Goal: Information Seeking & Learning: Learn about a topic

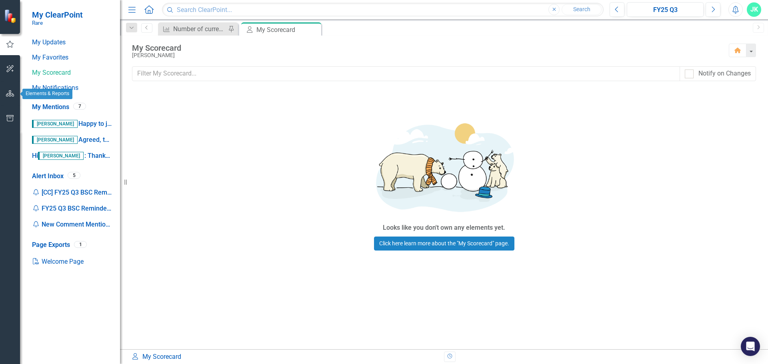
click at [14, 90] on button "button" at bounding box center [10, 94] width 18 height 17
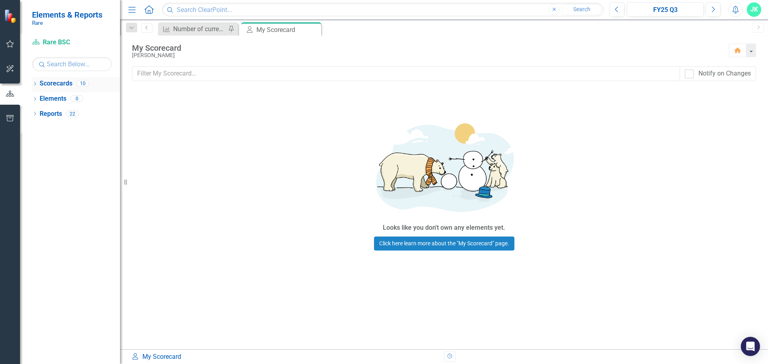
click at [62, 85] on link "Scorecards" at bounding box center [56, 83] width 33 height 9
click at [50, 44] on link "Scorecard Rare BSC" at bounding box center [72, 42] width 80 height 9
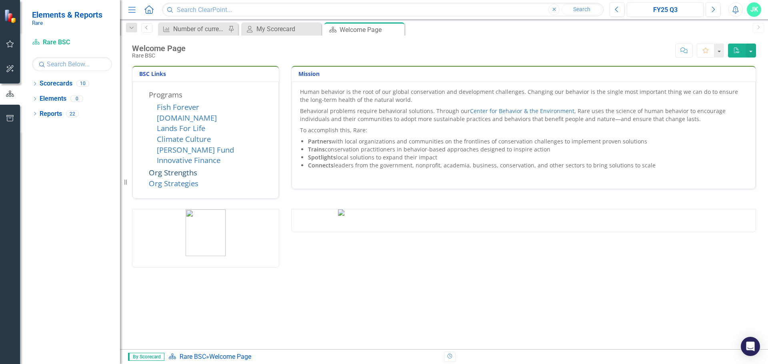
click at [162, 170] on link "Org Strengths" at bounding box center [173, 173] width 48 height 10
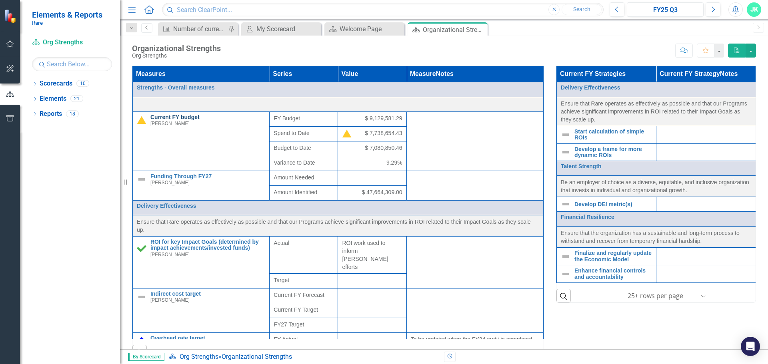
click at [176, 116] on link "Current FY budget" at bounding box center [207, 117] width 115 height 6
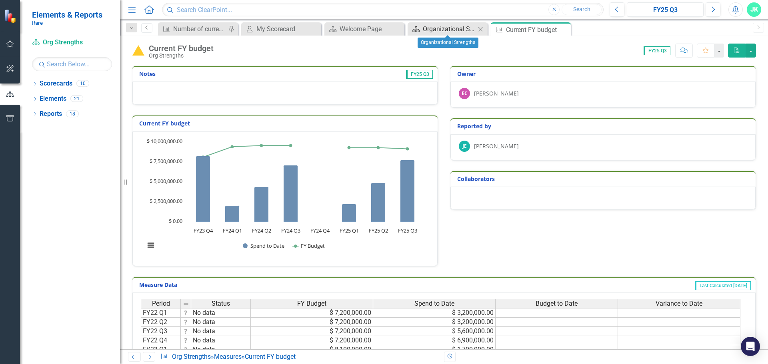
click at [463, 29] on div "Organizational Strengths" at bounding box center [449, 29] width 53 height 10
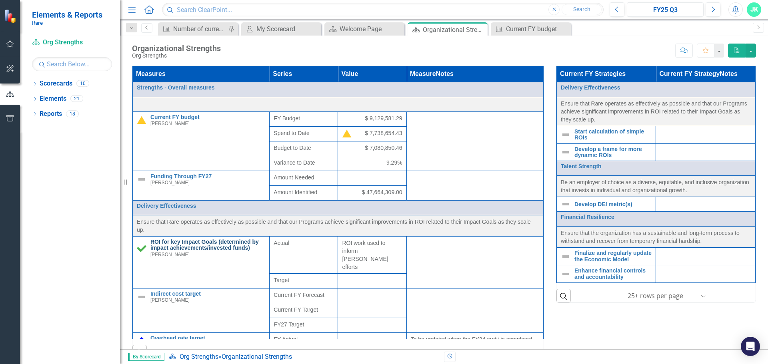
click at [217, 249] on link "ROI for key Impact Goals (determined by impact achievements/invested funds)" at bounding box center [207, 245] width 115 height 12
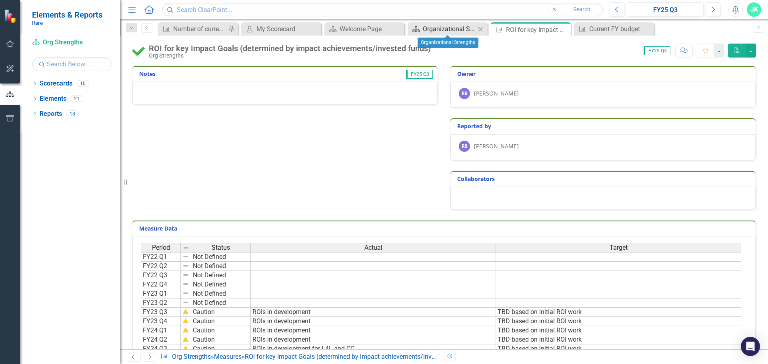
click at [442, 30] on div "Organizational Strengths" at bounding box center [449, 29] width 53 height 10
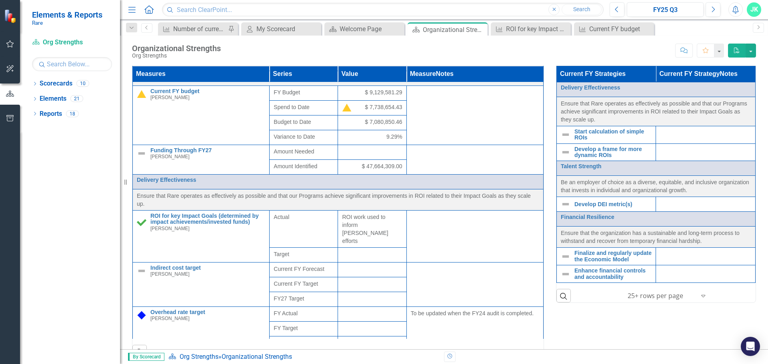
scroll to position [160, 0]
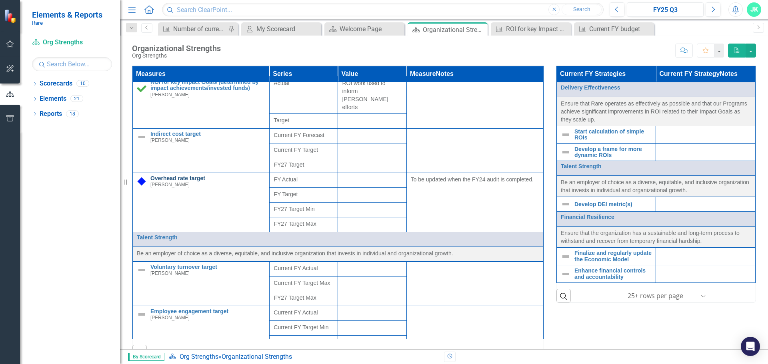
click at [193, 176] on link "Overhead rate target" at bounding box center [207, 179] width 115 height 6
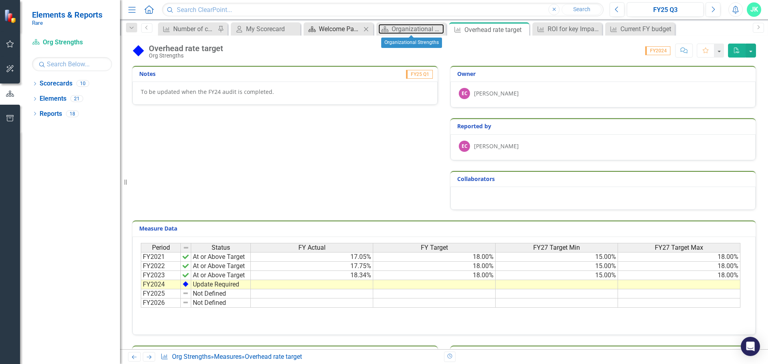
drag, startPoint x: 390, startPoint y: 25, endPoint x: 370, endPoint y: 27, distance: 20.1
click at [390, 25] on link "Scorecard Organizational Strengths" at bounding box center [411, 29] width 66 height 10
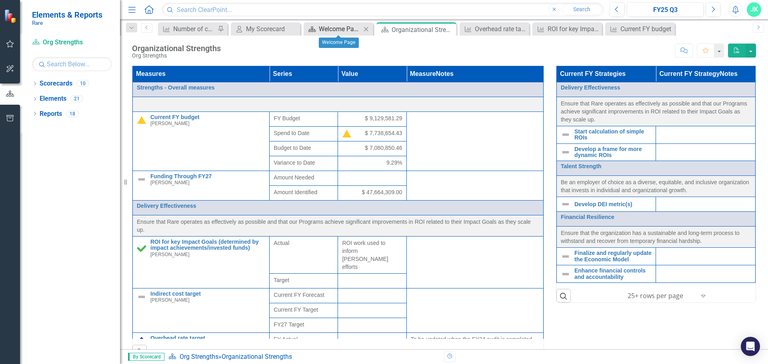
click at [337, 29] on div "Welcome Page" at bounding box center [340, 29] width 42 height 10
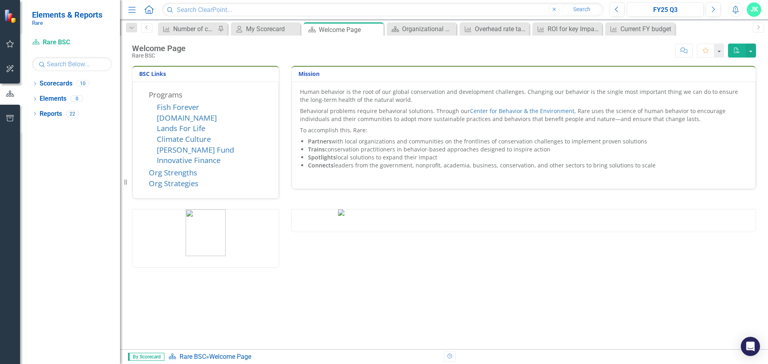
click at [738, 50] on icon "PDF" at bounding box center [736, 51] width 7 height 6
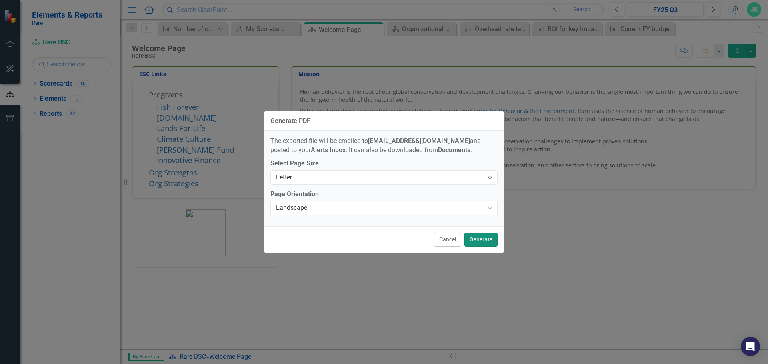
click at [470, 241] on button "Generate" at bounding box center [480, 240] width 33 height 14
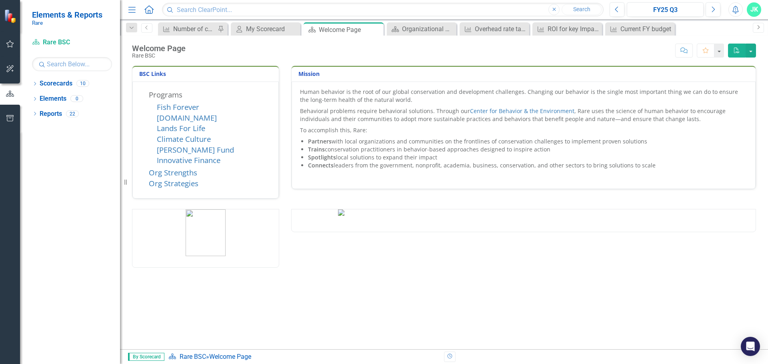
click at [757, 24] on link "Next" at bounding box center [757, 28] width 11 height 10
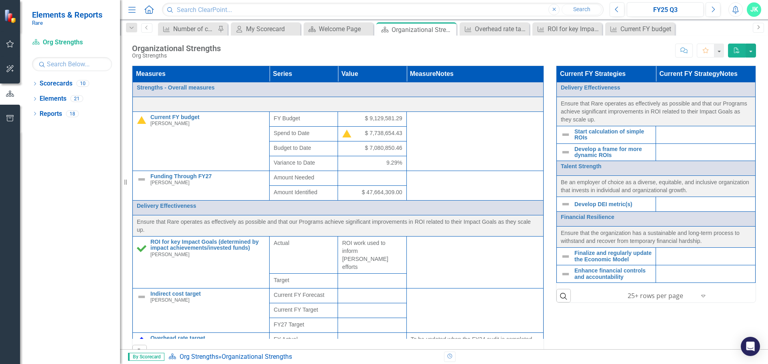
click at [757, 24] on link "Next" at bounding box center [757, 28] width 11 height 10
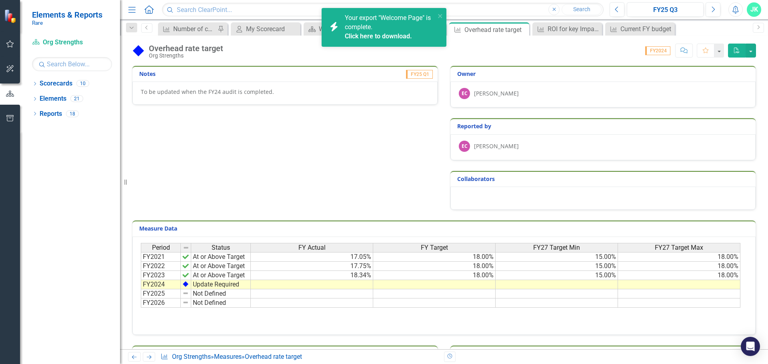
click at [369, 30] on span "Your export "Welcome Page" is complete. Click here to download." at bounding box center [389, 27] width 88 height 27
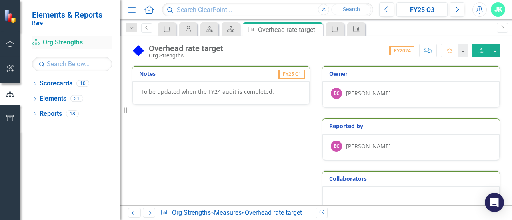
click at [59, 38] on link "Scorecard Org Strengths" at bounding box center [72, 42] width 80 height 9
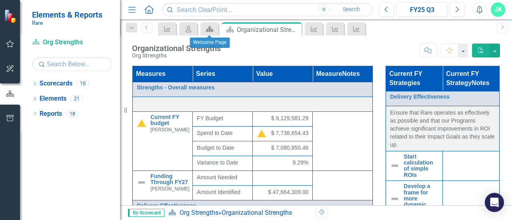
click at [216, 30] on link "Scorecard" at bounding box center [209, 29] width 14 height 10
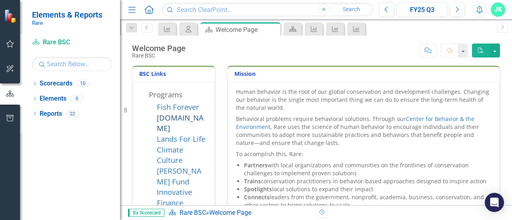
click at [163, 122] on link "[DOMAIN_NAME]" at bounding box center [180, 123] width 47 height 21
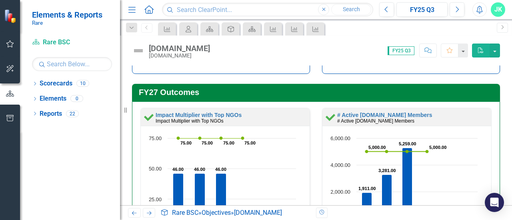
scroll to position [240, 0]
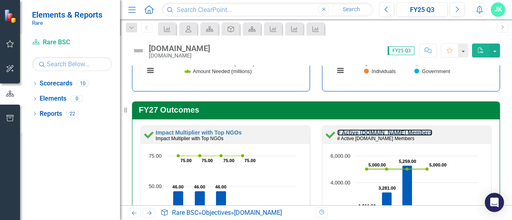
drag, startPoint x: 346, startPoint y: 129, endPoint x: 3, endPoint y: 65, distance: 348.5
click at [346, 130] on link "# Active [DOMAIN_NAME] Members" at bounding box center [384, 133] width 95 height 6
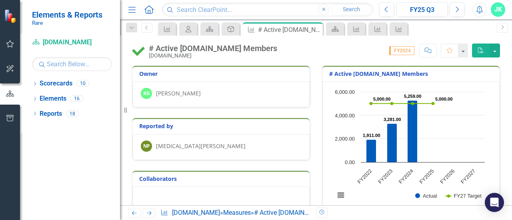
click at [269, 115] on div "Reported by NP [MEDICAL_DATA][PERSON_NAME]" at bounding box center [221, 134] width 190 height 52
click at [340, 62] on div "# Active [DOMAIN_NAME] Members [DOMAIN_NAME] Score: 0.00 FY2024 Completed Comme…" at bounding box center [316, 121] width 392 height 170
click at [315, 29] on icon at bounding box center [315, 30] width 4 height 4
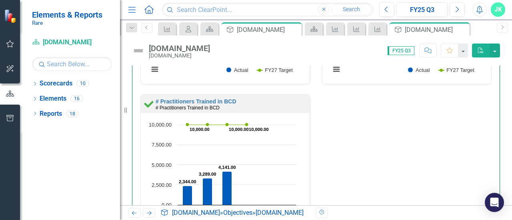
click at [363, 171] on div "Impact Multiplier with Top NGOs Impact Multiplier with Top NGOs Loading... Char…" at bounding box center [315, 95] width 363 height 338
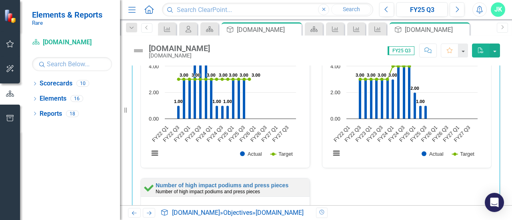
scroll to position [1238, 0]
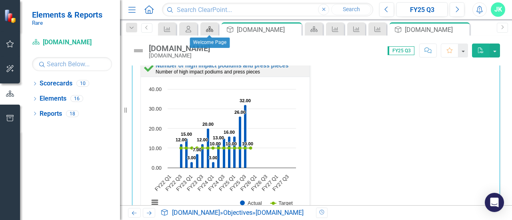
click at [207, 31] on icon at bounding box center [209, 29] width 7 height 6
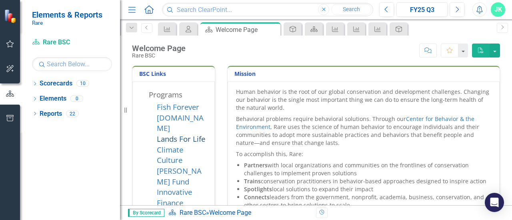
click at [166, 134] on link "Lands For Life" at bounding box center [181, 139] width 48 height 10
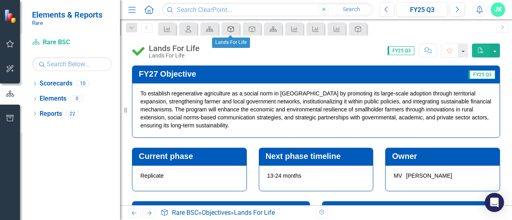
click at [232, 32] on div "Objective" at bounding box center [228, 29] width 11 height 10
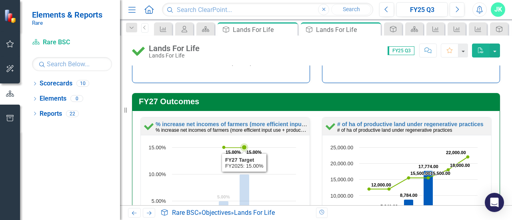
scroll to position [0, 0]
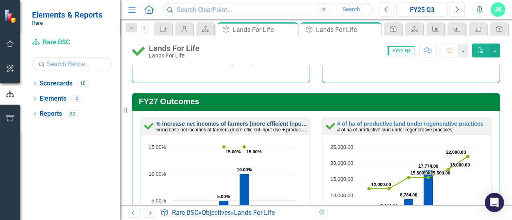
click at [174, 125] on link "% increase net incomes of farmers (more efficient input use + productivity)" at bounding box center [255, 124] width 199 height 6
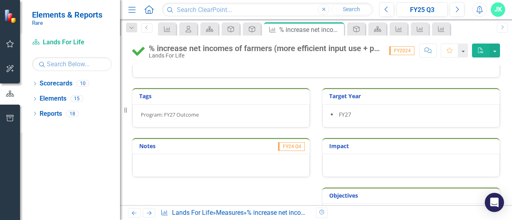
scroll to position [310, 0]
